Goal: Task Accomplishment & Management: Manage account settings

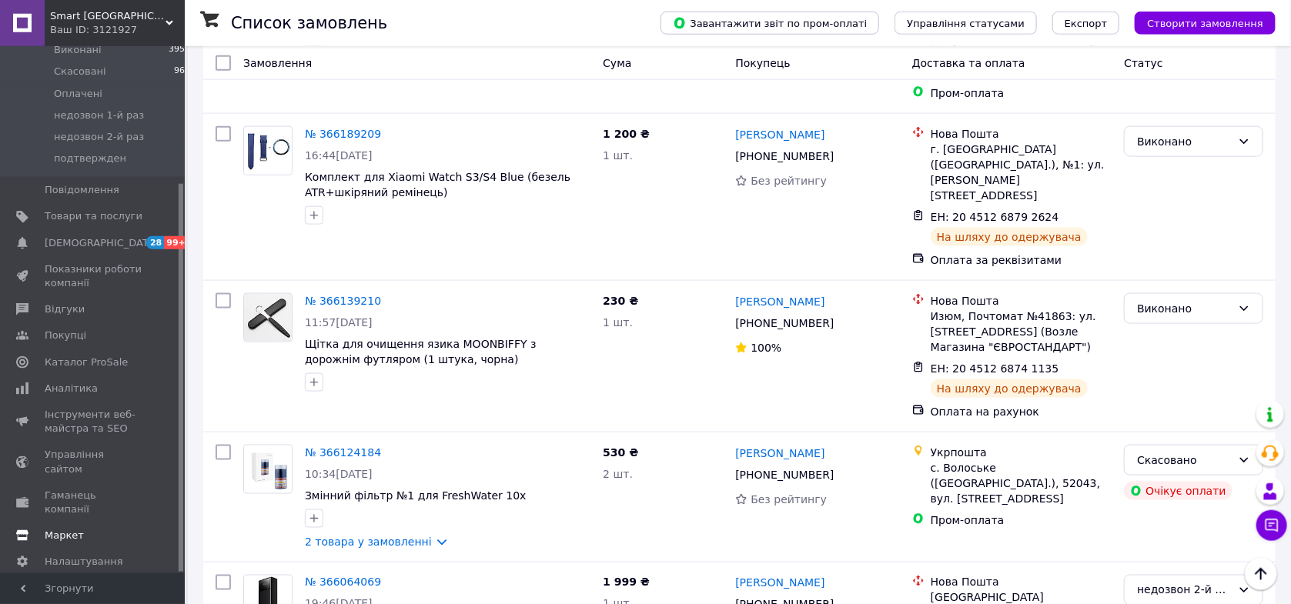
scroll to position [897, 0]
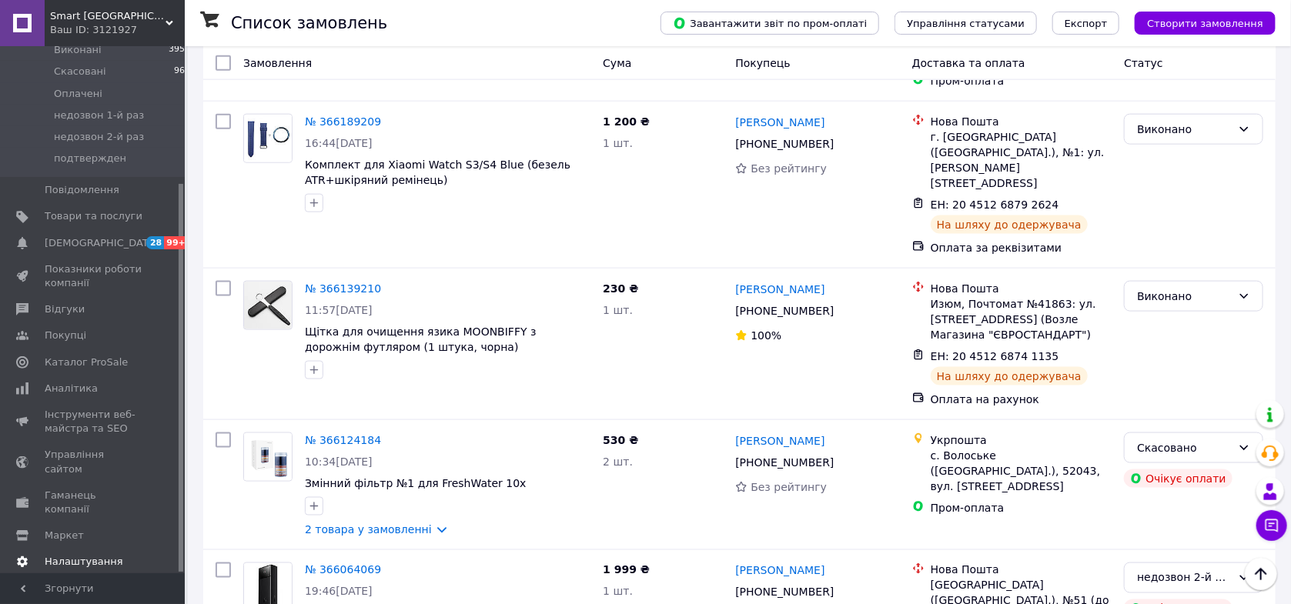
click at [79, 555] on span "Налаштування" at bounding box center [84, 562] width 79 height 14
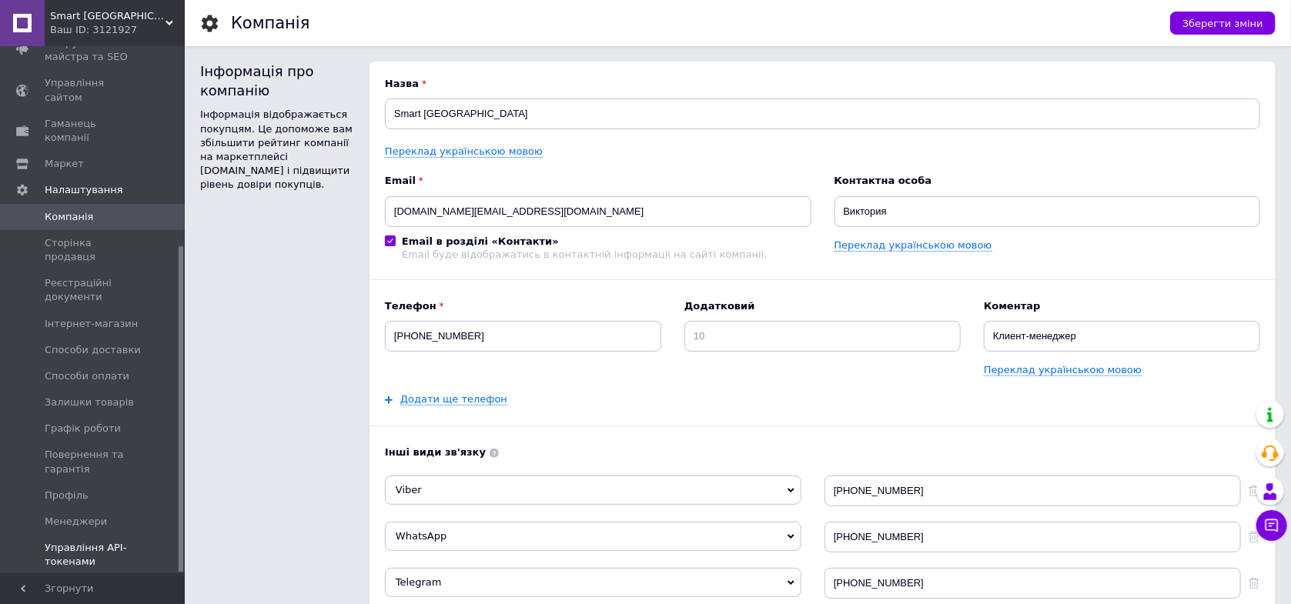
click at [99, 541] on span "Управління API-токенами" at bounding box center [94, 555] width 98 height 28
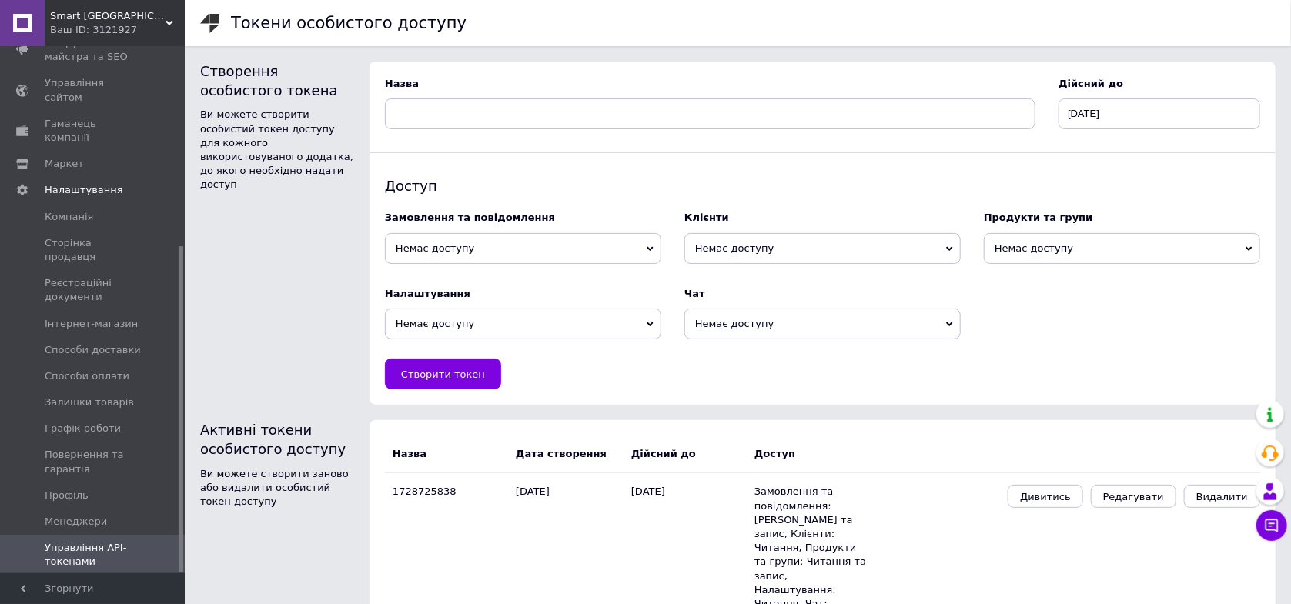
click at [533, 251] on span "Немає доступу" at bounding box center [523, 248] width 276 height 31
click at [503, 300] on li "Читання та запис" at bounding box center [523, 299] width 276 height 22
click at [747, 246] on span "Немає доступу" at bounding box center [822, 248] width 276 height 31
click at [740, 275] on li "Читання" at bounding box center [822, 277] width 276 height 22
click at [1024, 249] on span "Немає доступу" at bounding box center [1122, 248] width 276 height 31
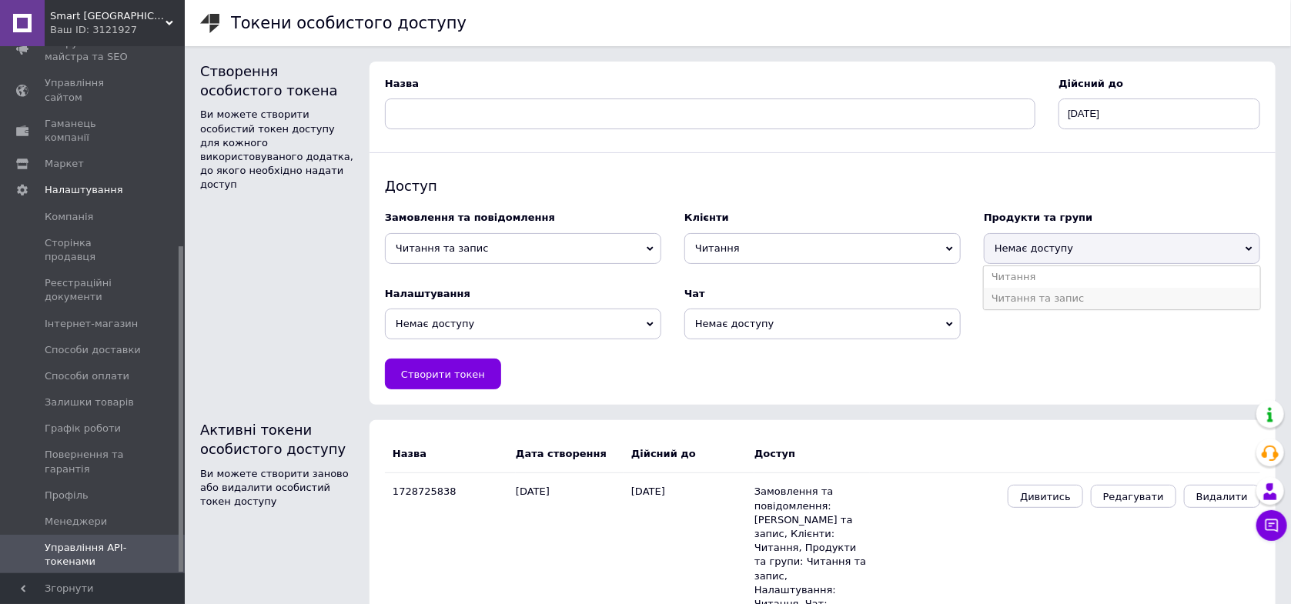
click at [1034, 298] on li "Читання та запис" at bounding box center [1122, 299] width 276 height 22
click at [504, 326] on span "Немає доступу" at bounding box center [523, 324] width 276 height 31
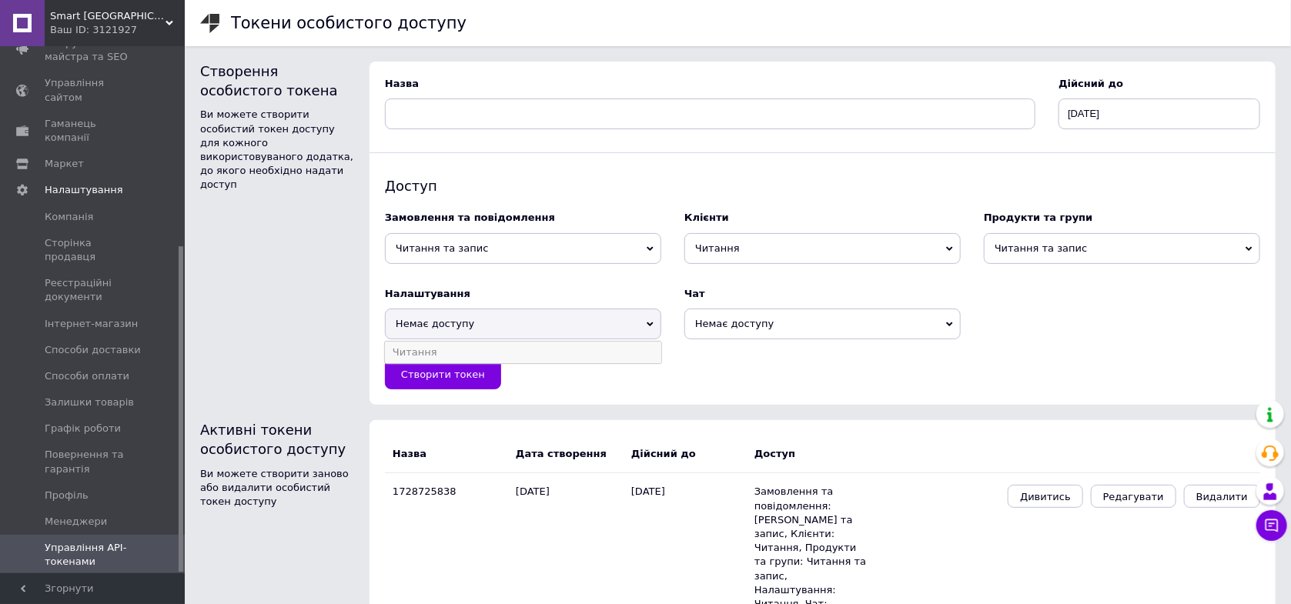
click at [456, 352] on li "Читання" at bounding box center [523, 353] width 276 height 22
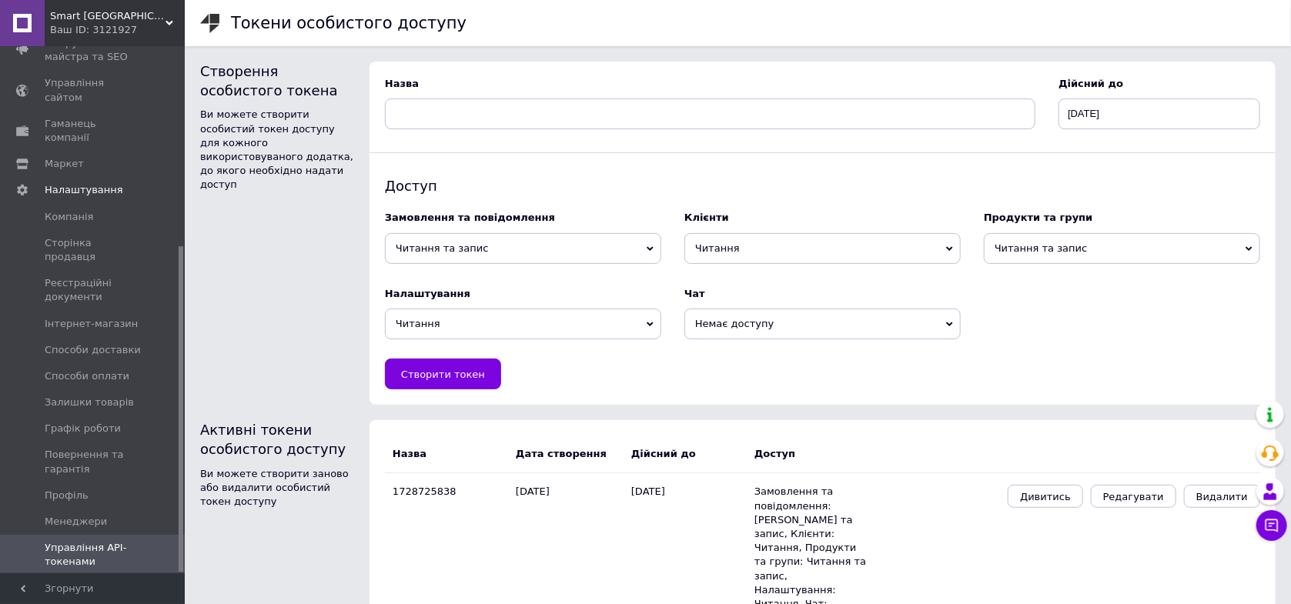
click at [736, 316] on span "Немає доступу" at bounding box center [822, 324] width 276 height 31
click at [760, 376] on li "Читання та запис" at bounding box center [822, 374] width 276 height 22
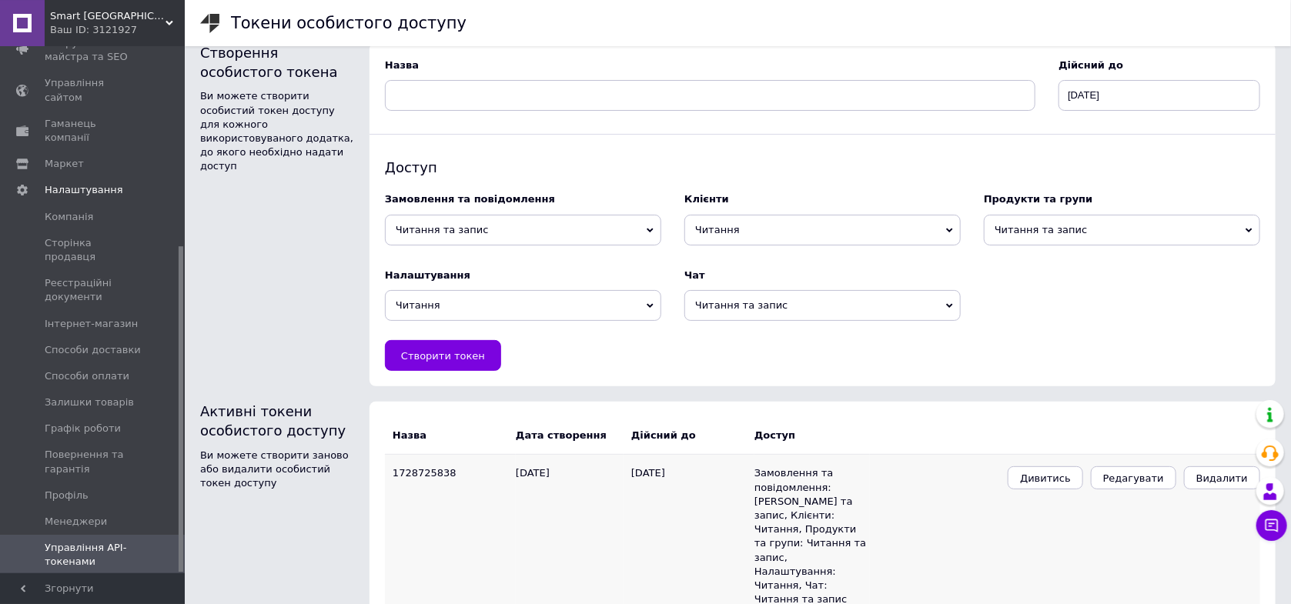
scroll to position [20, 0]
click at [468, 355] on span "Створити токен" at bounding box center [443, 355] width 84 height 12
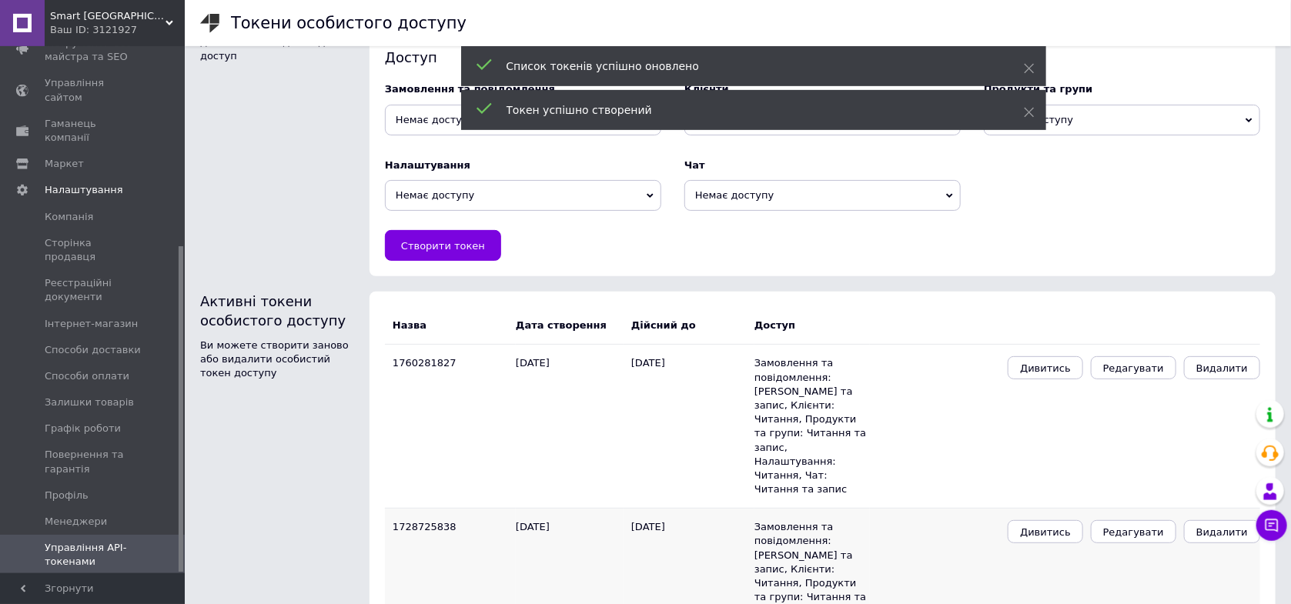
scroll to position [142, 0]
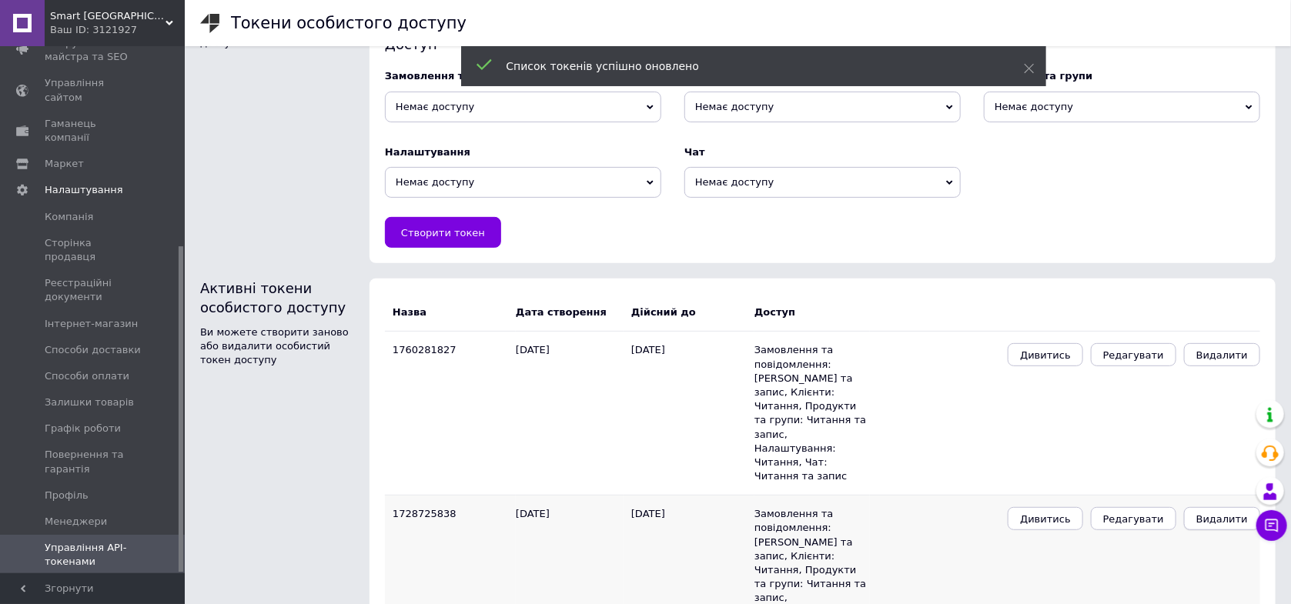
click at [1219, 513] on span "Видалити" at bounding box center [1222, 519] width 52 height 12
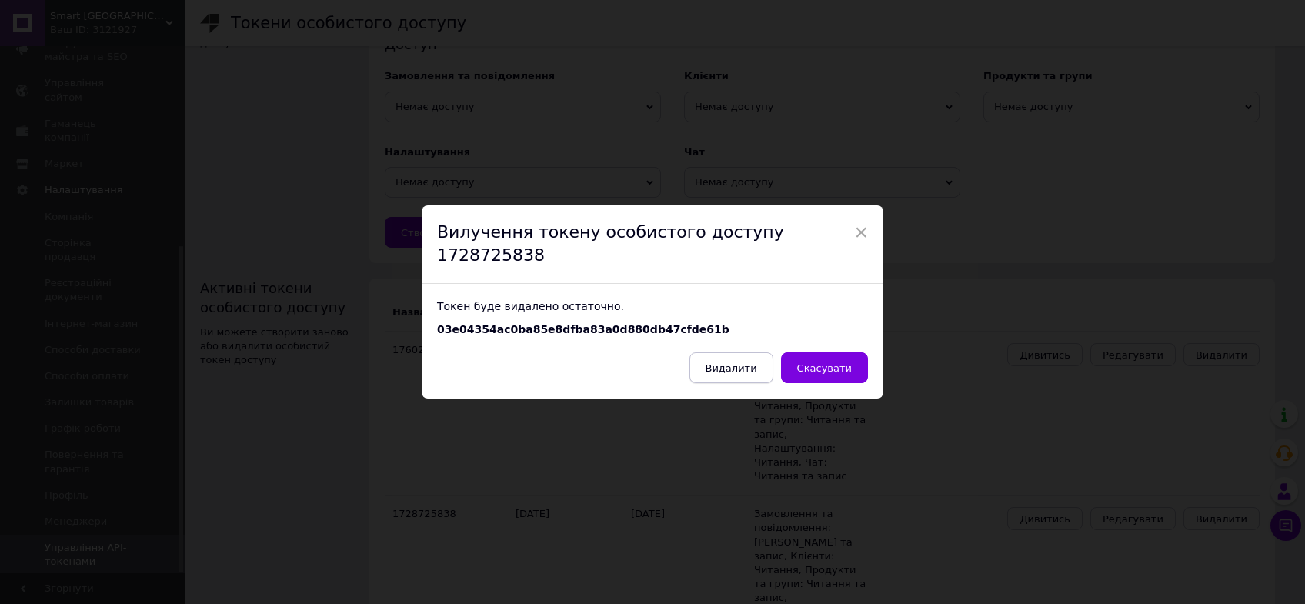
click at [745, 362] on span "Видалити" at bounding box center [732, 368] width 52 height 12
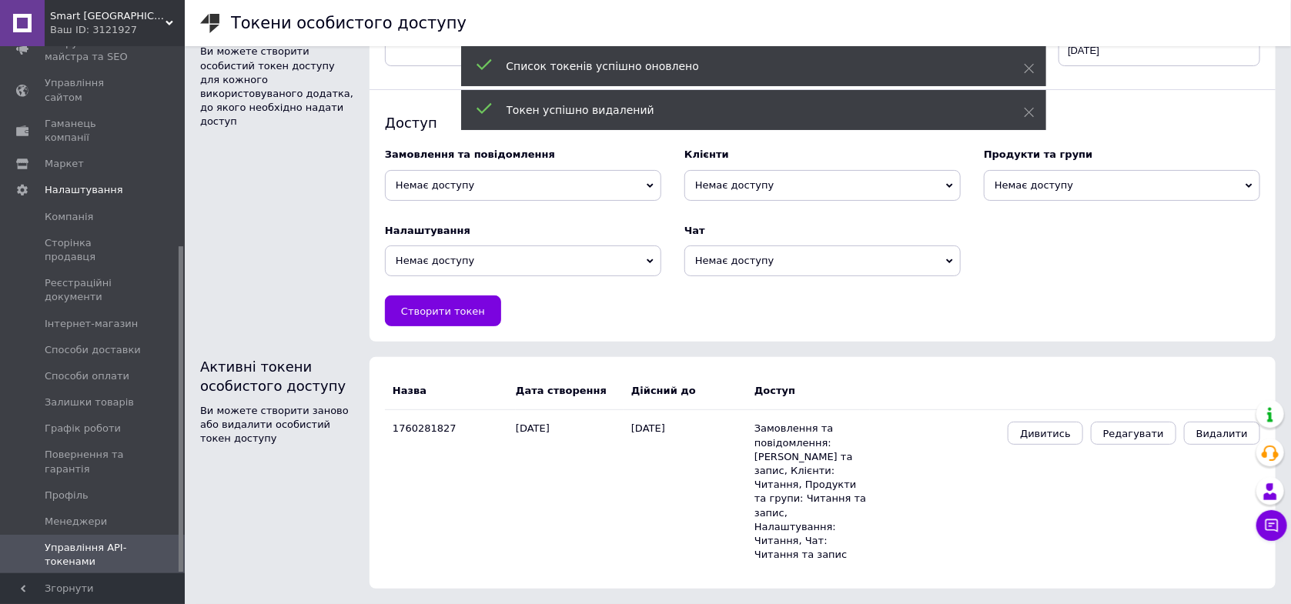
scroll to position [20, 0]
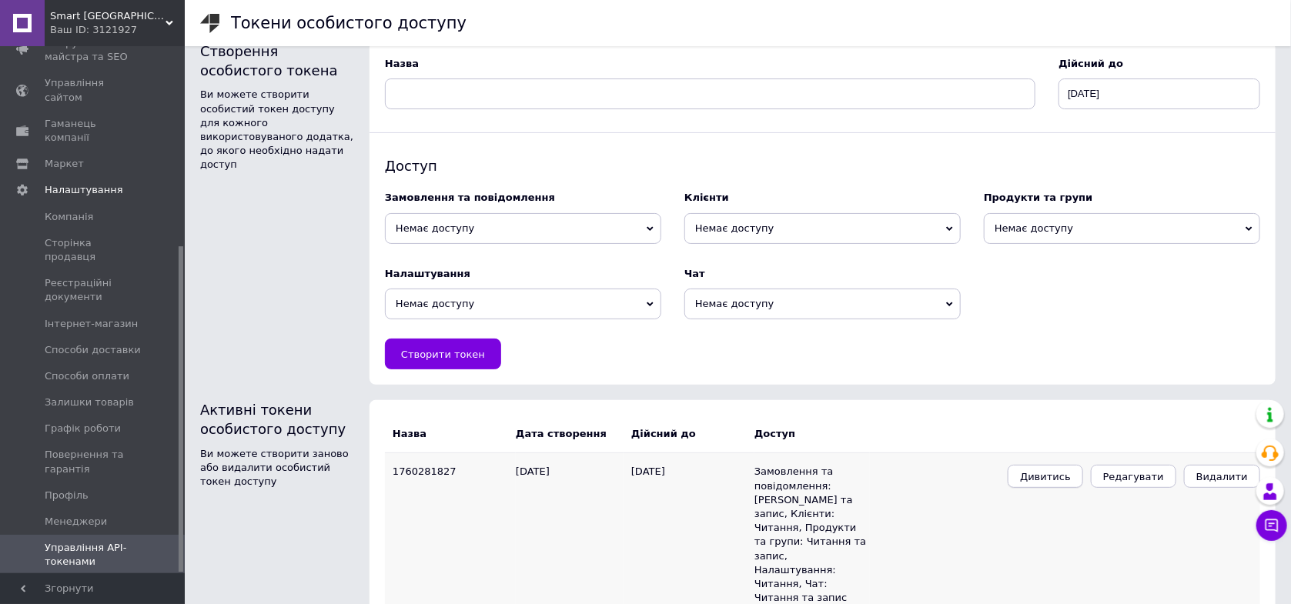
click at [1069, 479] on span "Дивитись" at bounding box center [1045, 477] width 51 height 12
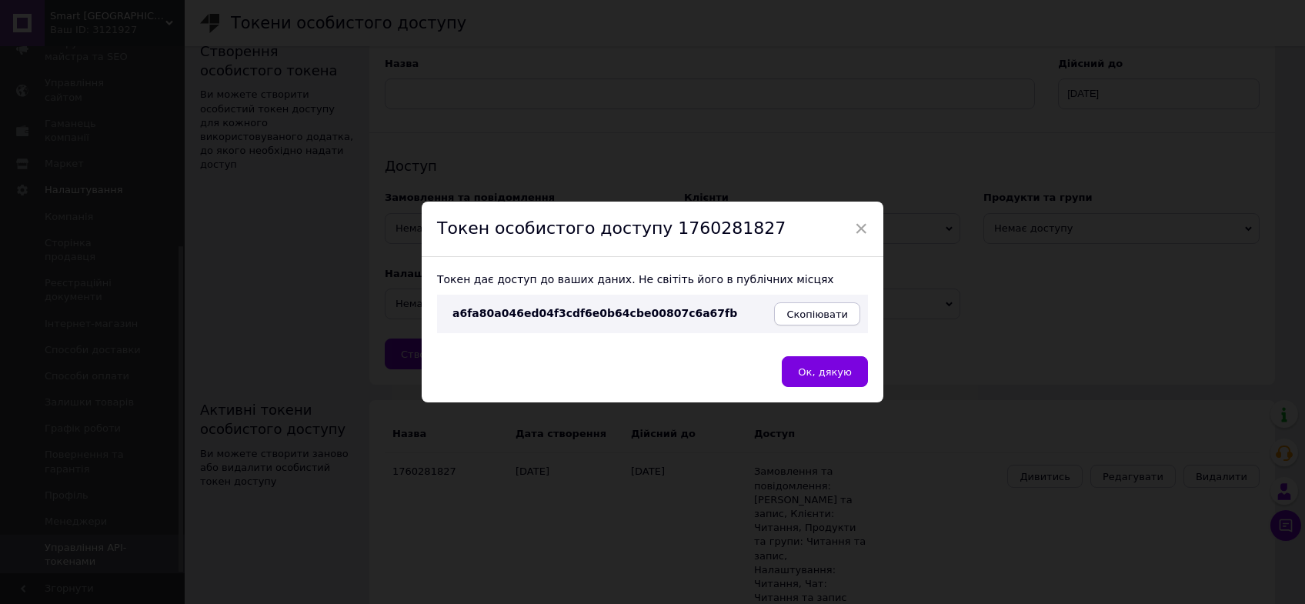
click at [815, 317] on span "Скопіювати" at bounding box center [818, 315] width 62 height 12
click at [844, 374] on span "Ок, дякую" at bounding box center [825, 372] width 54 height 12
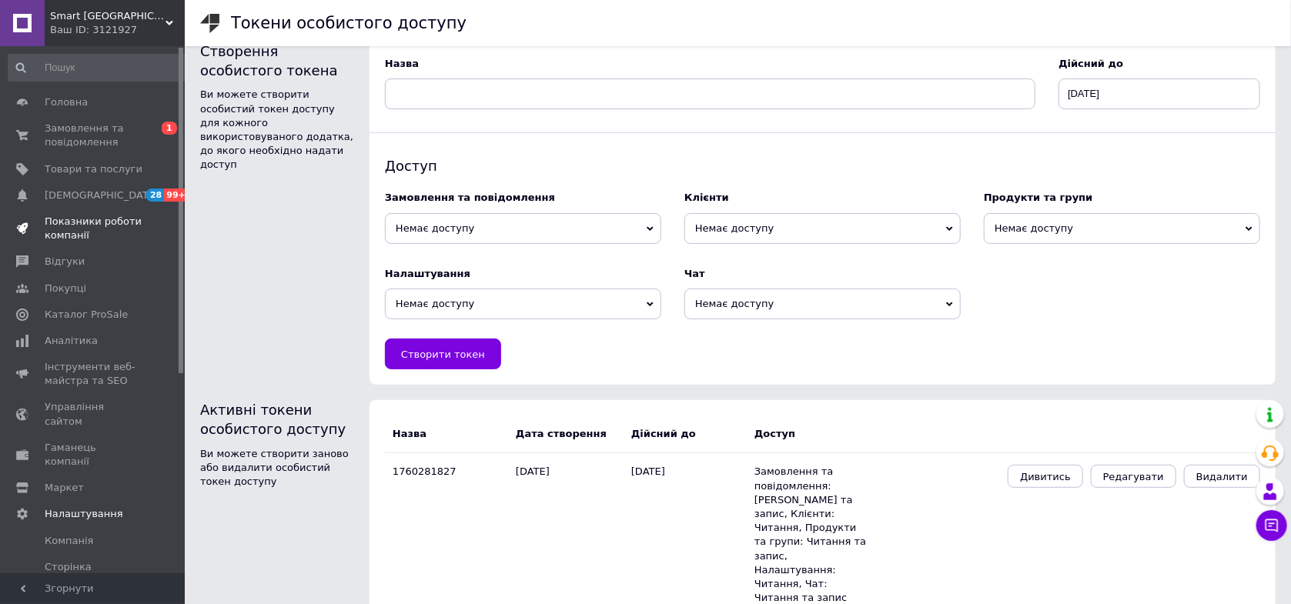
scroll to position [0, 0]
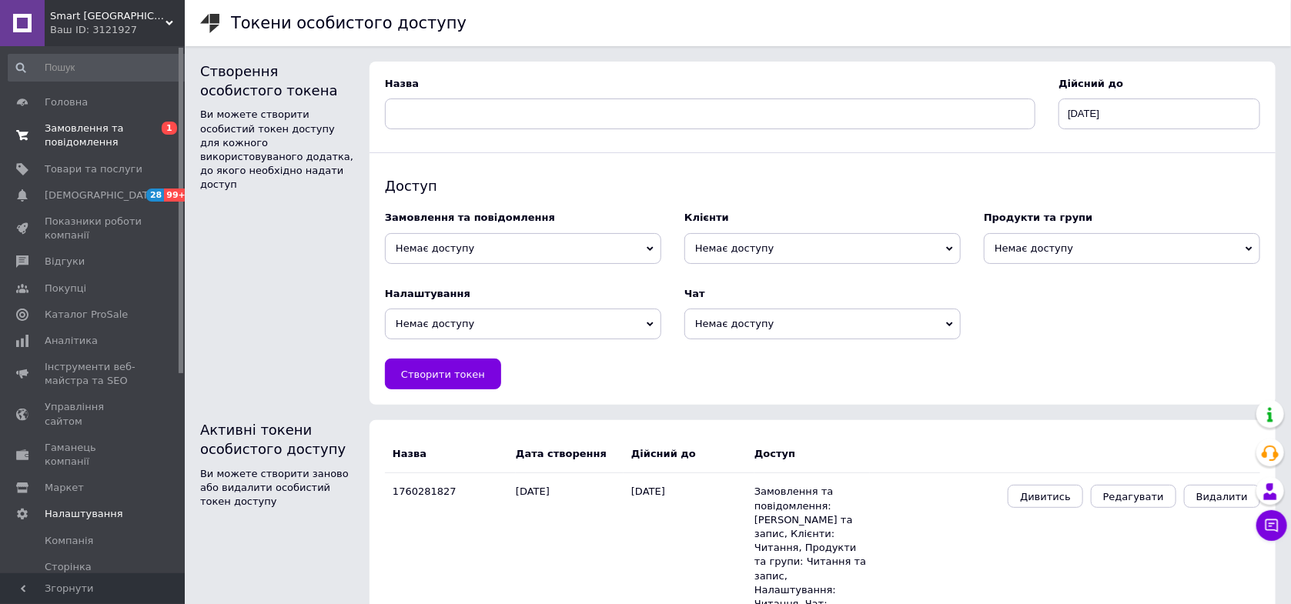
click at [72, 149] on span "Замовлення та повідомлення" at bounding box center [94, 136] width 98 height 28
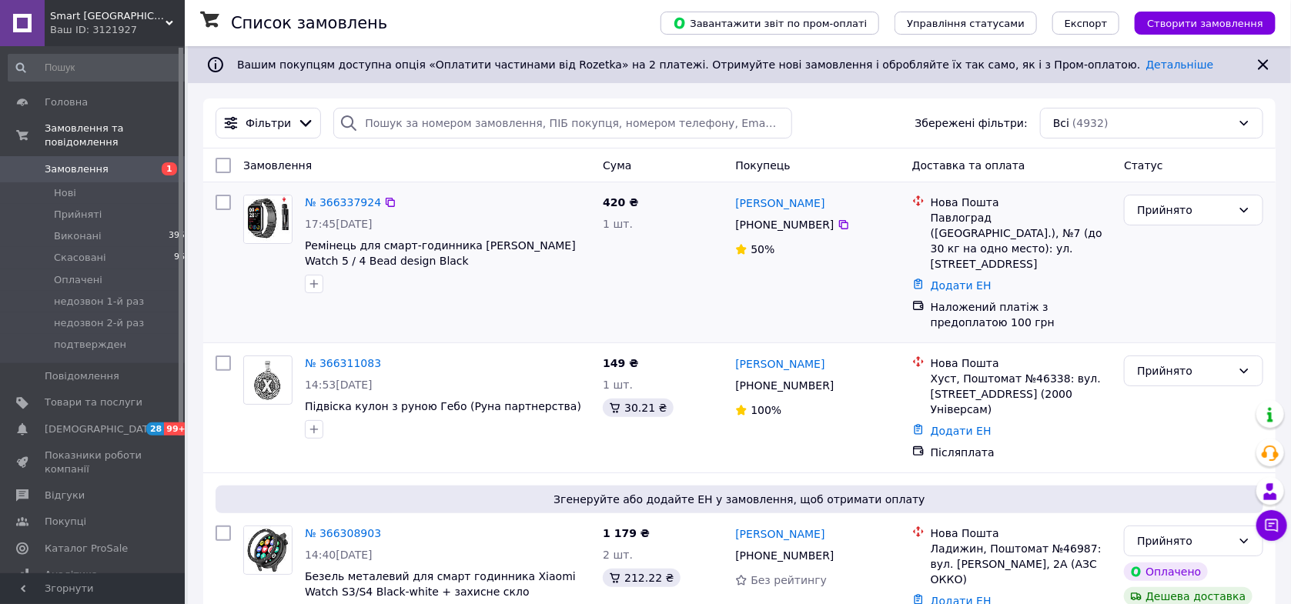
drag, startPoint x: 107, startPoint y: 201, endPoint x: 376, endPoint y: 367, distance: 315.9
click at [108, 204] on li "Прийняті 6" at bounding box center [99, 215] width 199 height 22
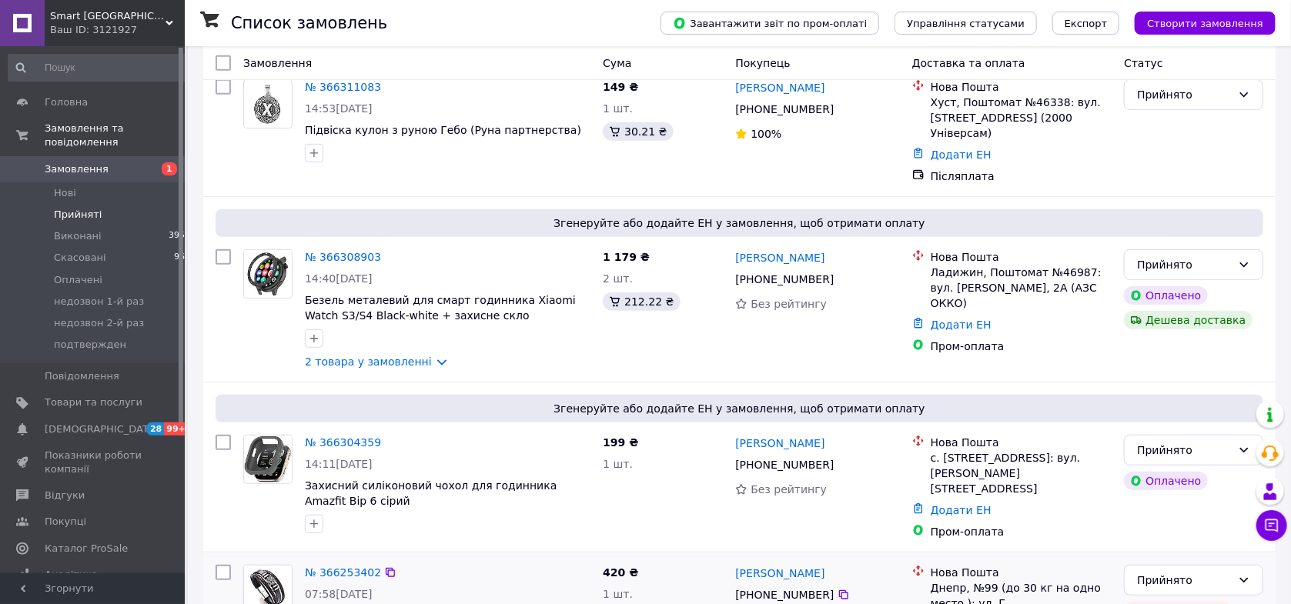
scroll to position [563, 0]
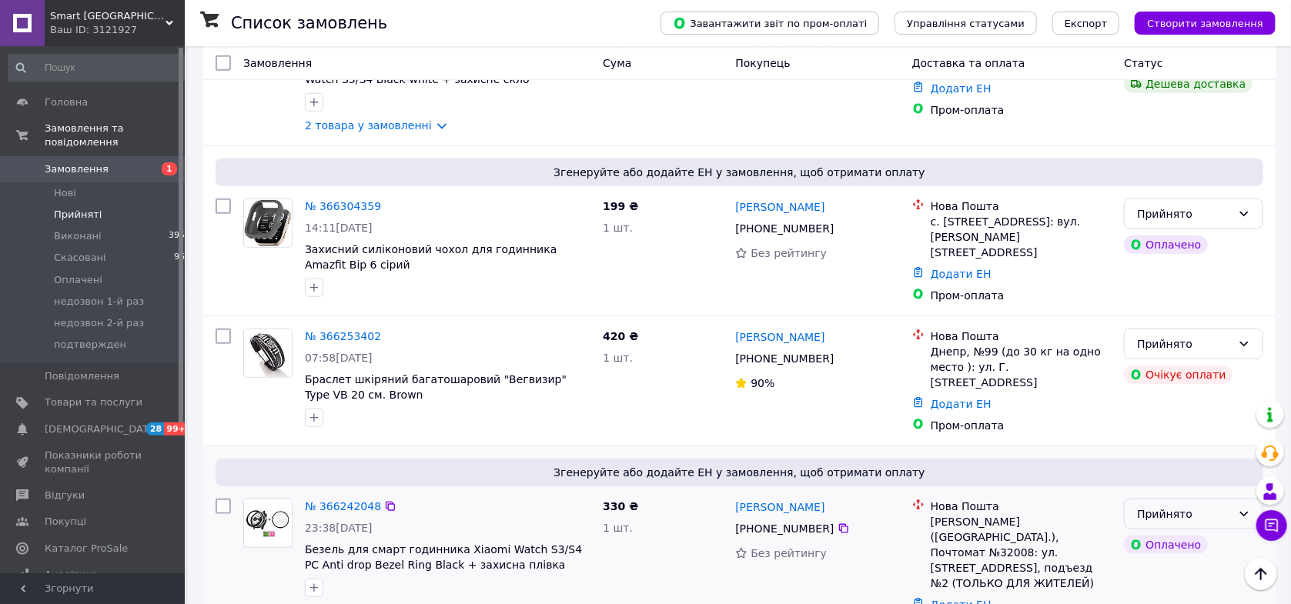
click at [1174, 506] on div "Прийнято" at bounding box center [1184, 514] width 95 height 17
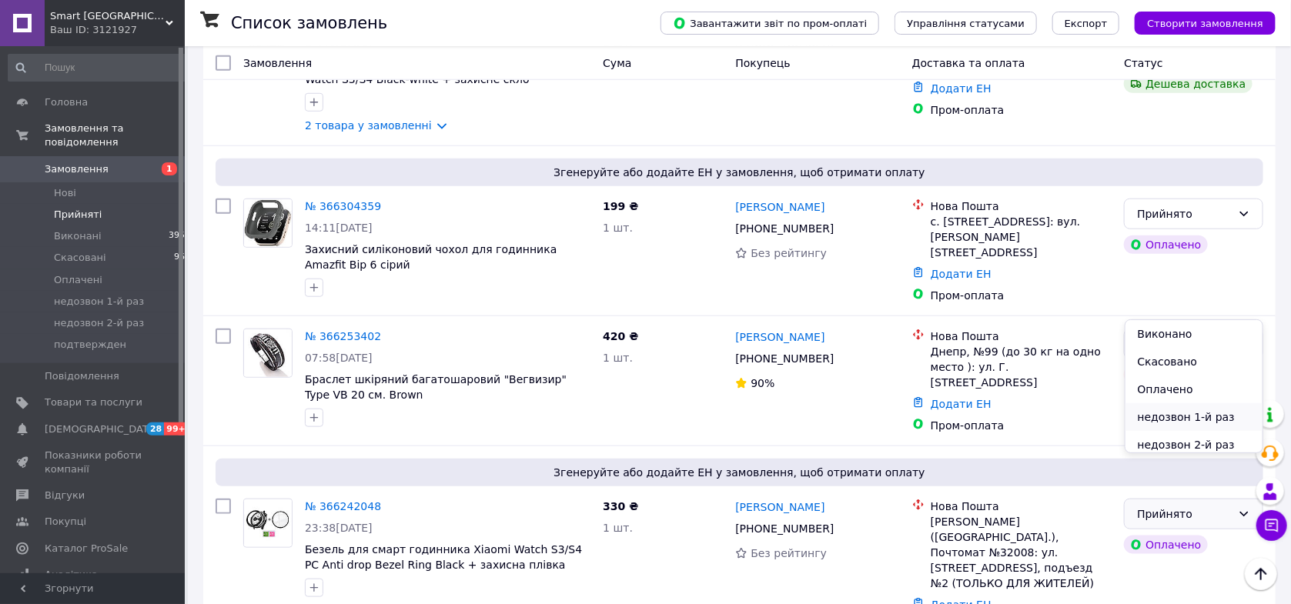
click at [1181, 421] on li "недозвон 1-й раз" at bounding box center [1194, 417] width 138 height 28
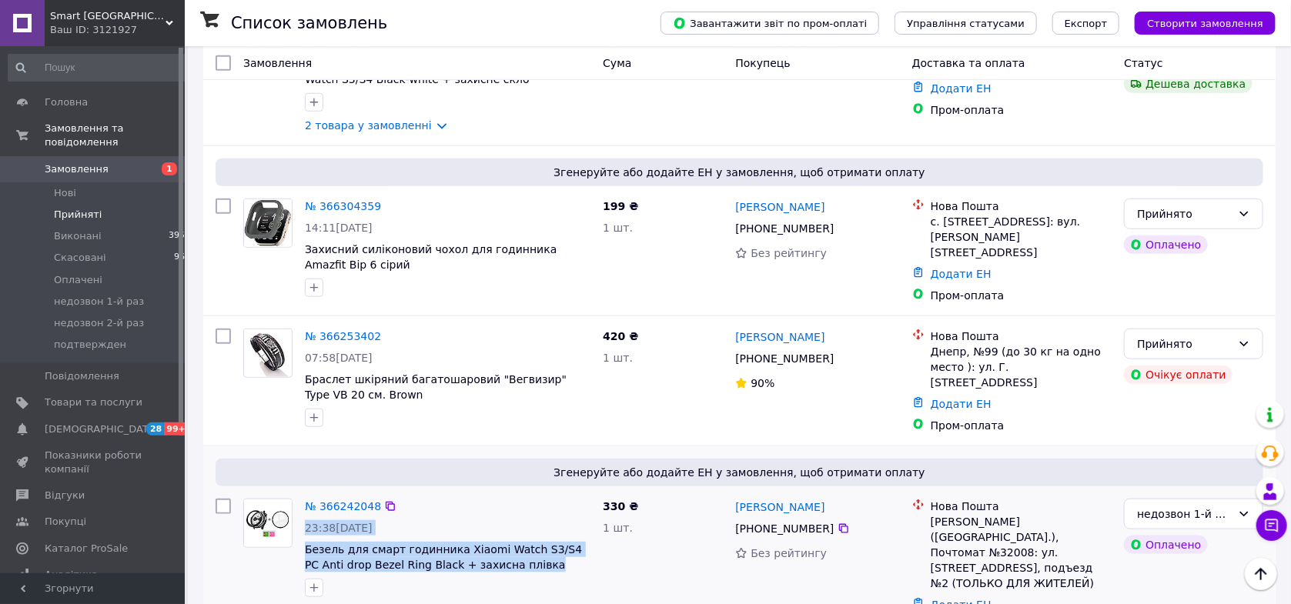
drag, startPoint x: 295, startPoint y: 509, endPoint x: 512, endPoint y: 533, distance: 218.3
click at [514, 532] on div "№ 366242048 23:38, 11.10.2025 Безель для смарт годинника Xiaomi Watch S3/S4 PC …" at bounding box center [416, 548] width 359 height 111
copy div "23:38, 11.10.2025 Безель для смарт годинника Xiaomi Watch S3/S4 PC Anti drop Be…"
click at [302, 513] on div "№ 366242048 23:38, 11.10.2025 Безель для смарт годинника Xiaomi Watch S3/S4 PC …" at bounding box center [448, 548] width 298 height 111
drag, startPoint x: 301, startPoint y: 506, endPoint x: 508, endPoint y: 526, distance: 207.9
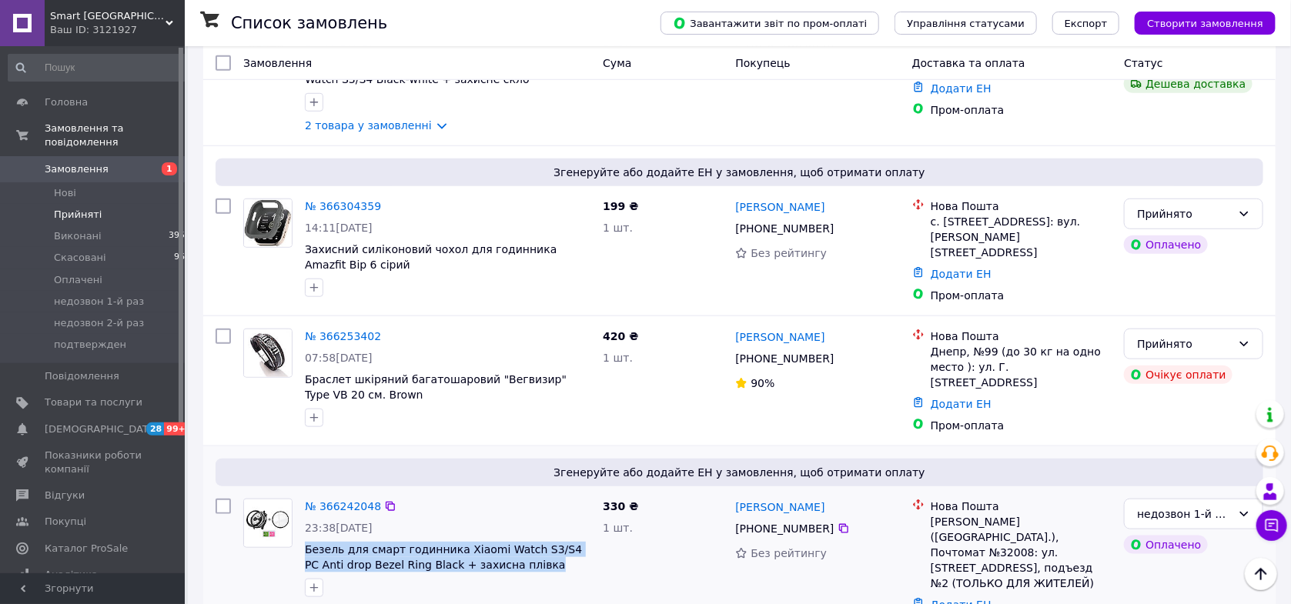
click at [508, 526] on div "№ 366242048 23:38, 11.10.2025 Безель для смарт годинника Xiaomi Watch S3/S4 PC …" at bounding box center [448, 548] width 298 height 111
copy span "Безель для смарт годинника Xiaomi Watch S3/S4 PC Anti drop Bezel Ring Black + з…"
click at [384, 500] on icon at bounding box center [390, 506] width 12 height 12
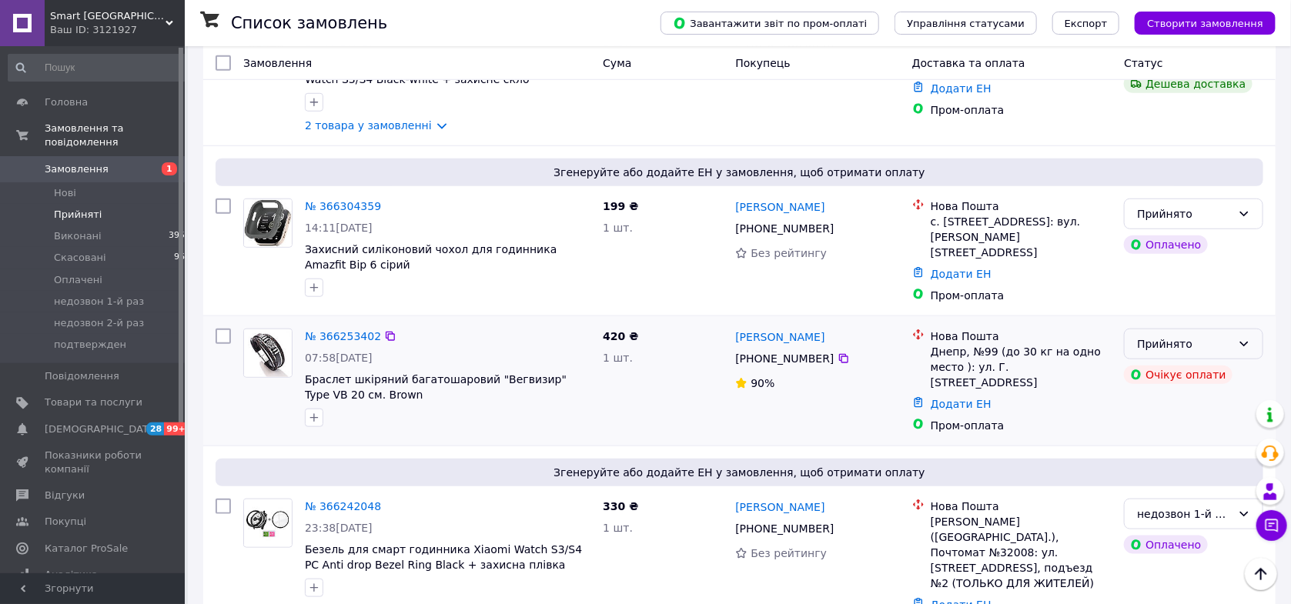
click at [1241, 338] on icon at bounding box center [1244, 344] width 12 height 12
click at [1194, 429] on li "недозвон 1-й раз" at bounding box center [1194, 424] width 138 height 28
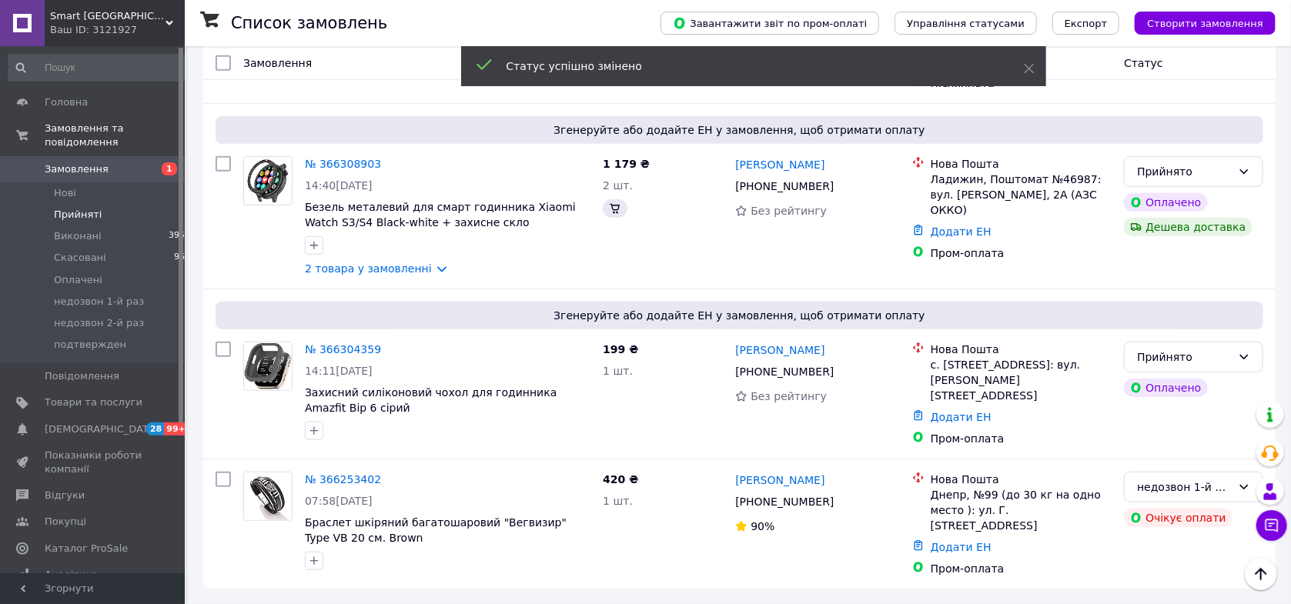
scroll to position [378, 0]
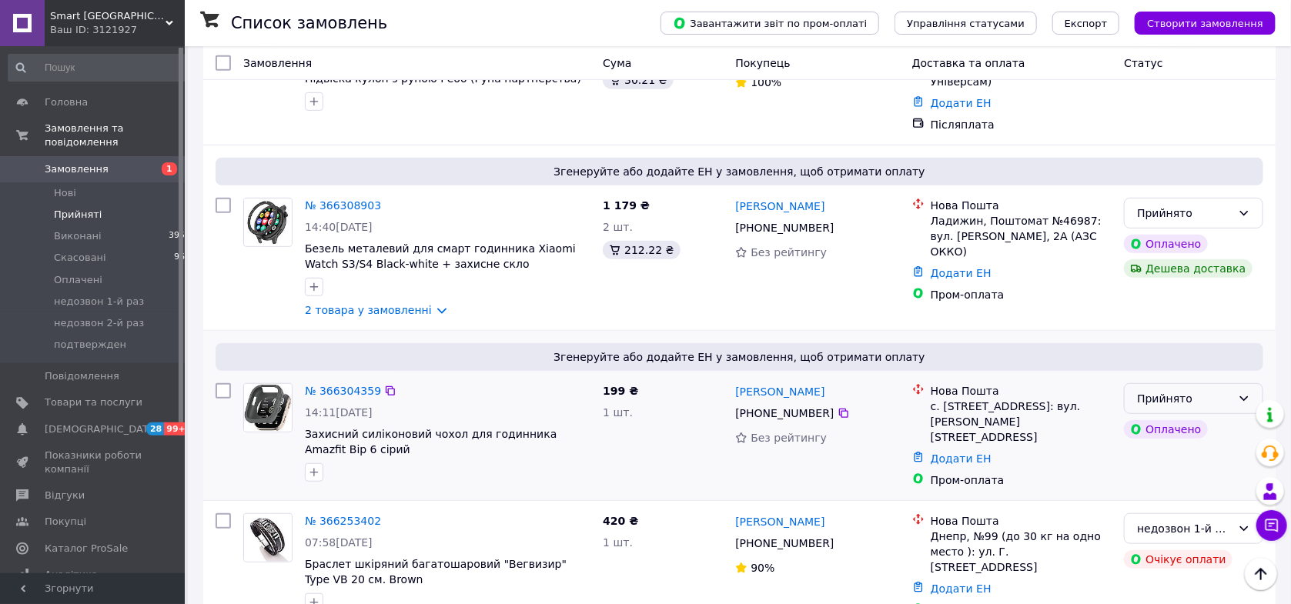
click at [1209, 390] on div "Прийнято" at bounding box center [1184, 398] width 95 height 17
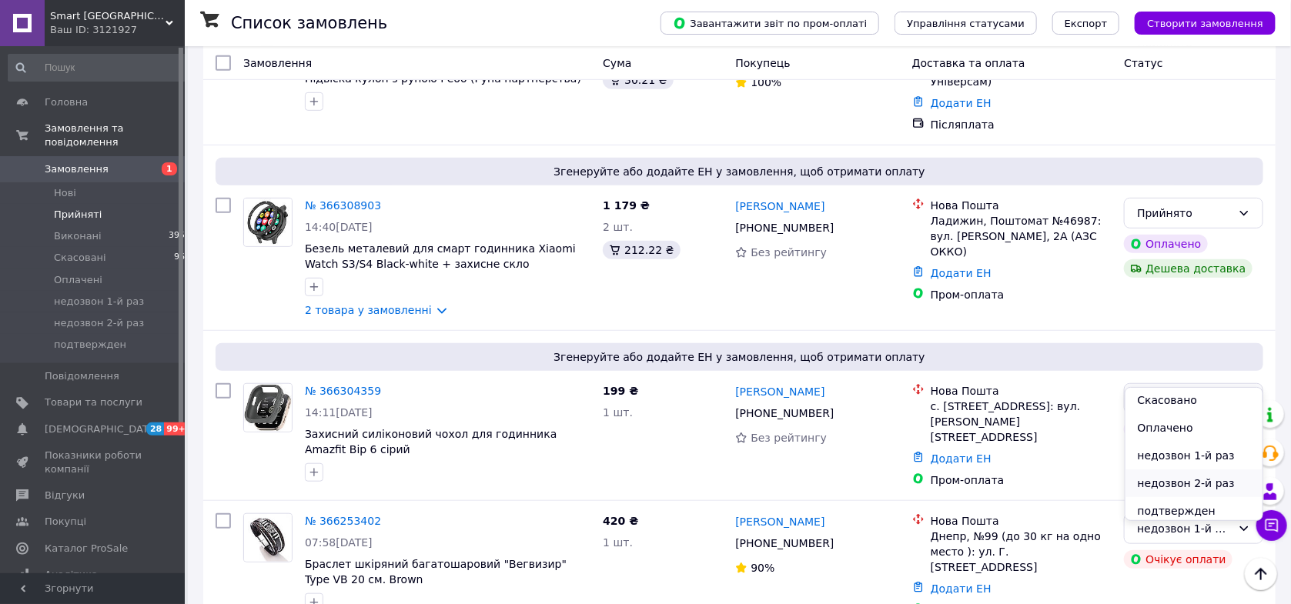
scroll to position [33, 0]
click at [1168, 506] on li "подтвержден" at bounding box center [1194, 507] width 138 height 28
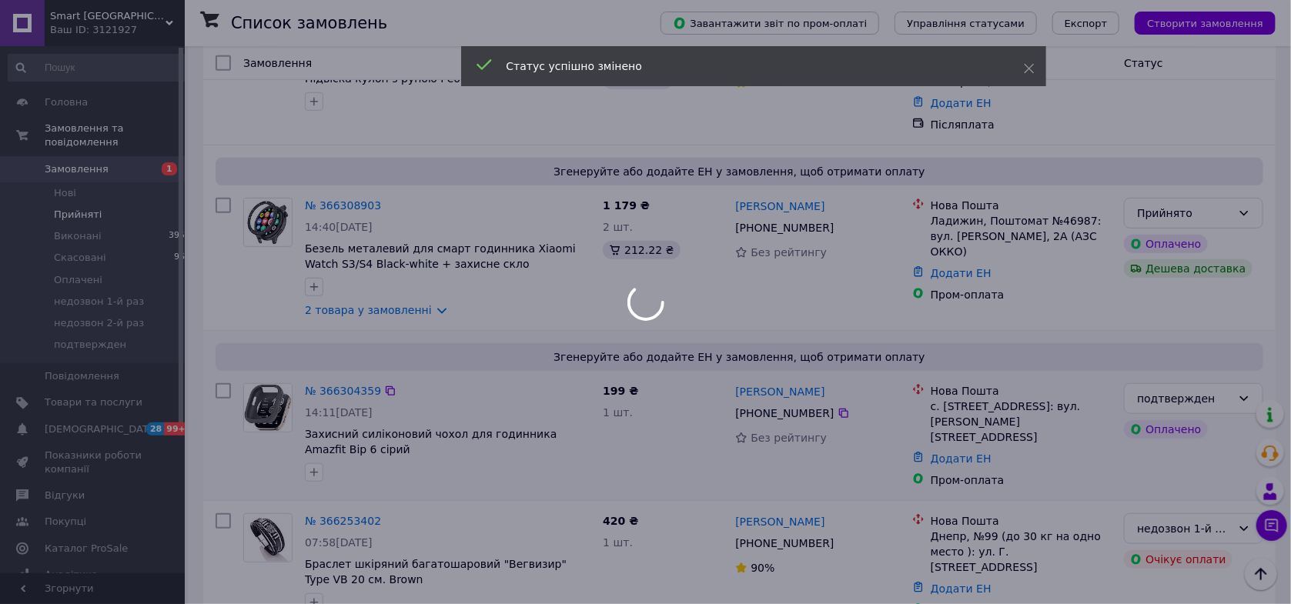
scroll to position [253, 0]
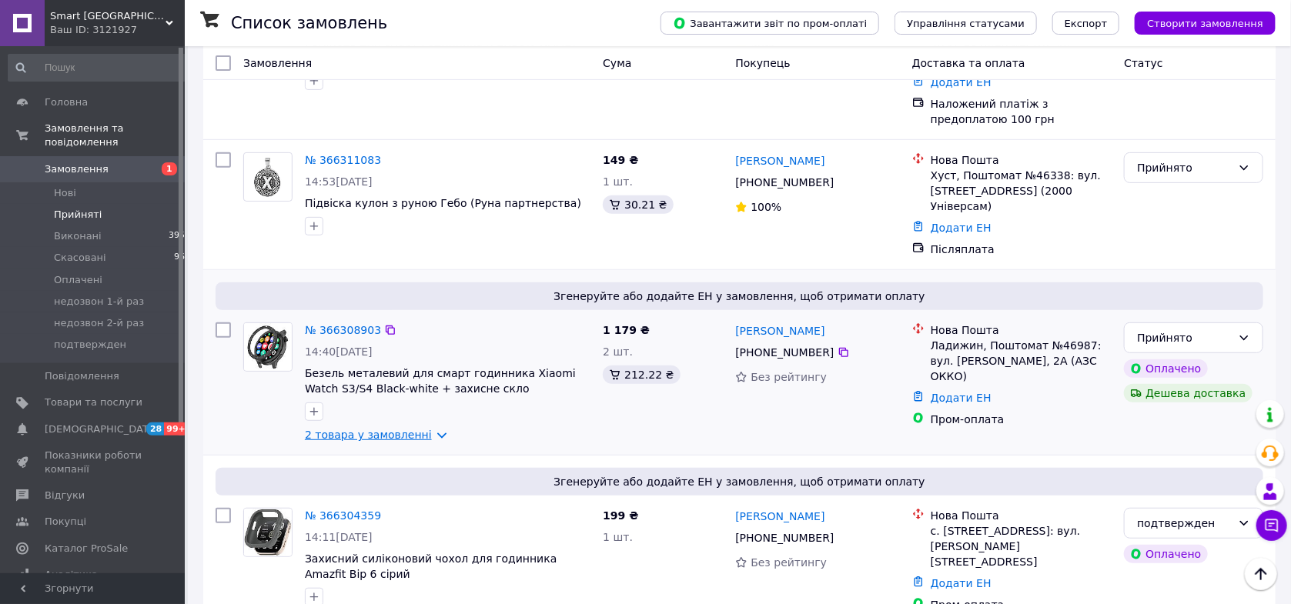
click at [399, 429] on link "2 товара у замовленні" at bounding box center [368, 435] width 127 height 12
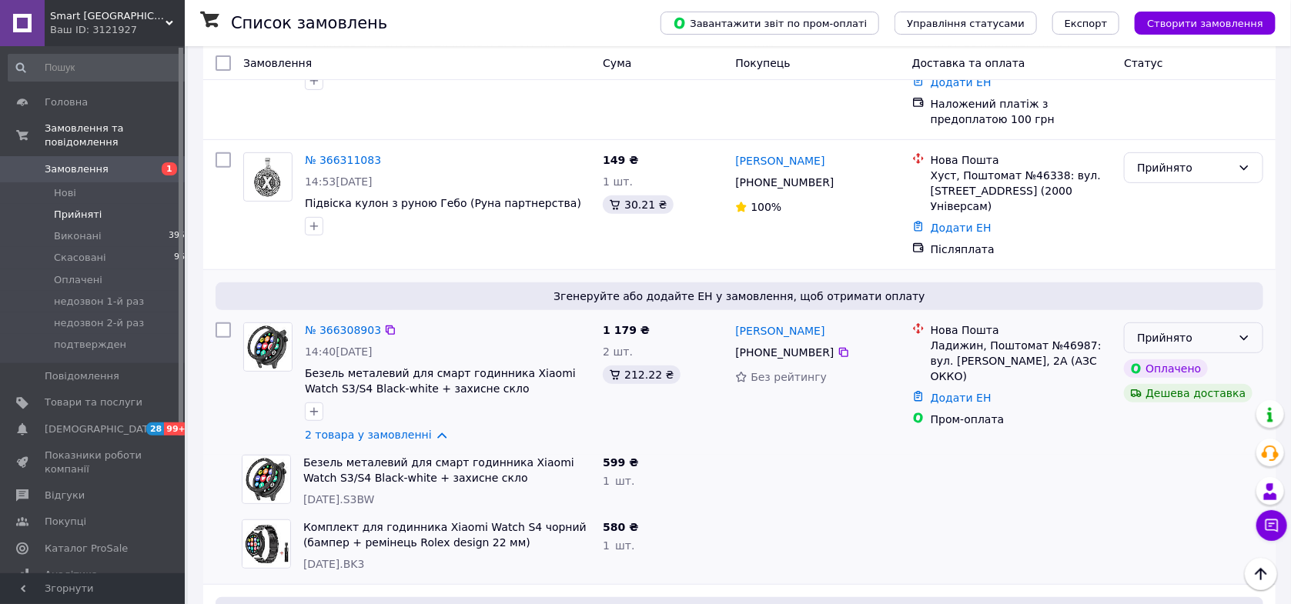
click at [1247, 336] on icon at bounding box center [1244, 338] width 8 height 5
click at [1188, 443] on li "подтвержден" at bounding box center [1194, 445] width 138 height 28
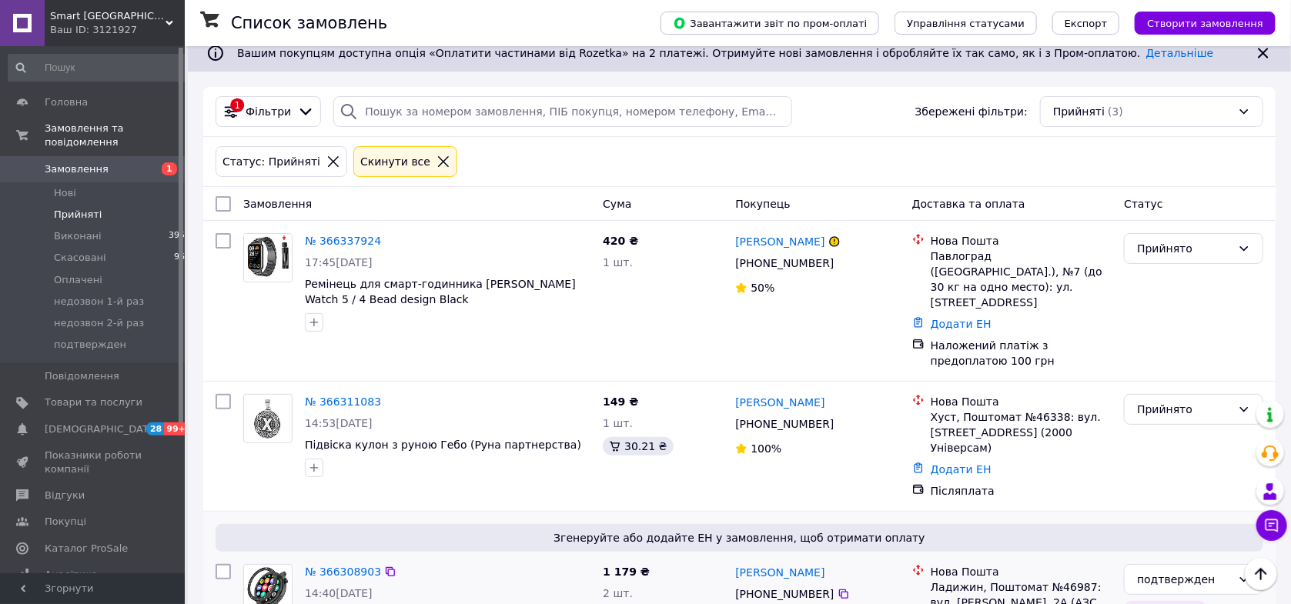
scroll to position [0, 0]
